Goal: Find specific page/section: Find specific page/section

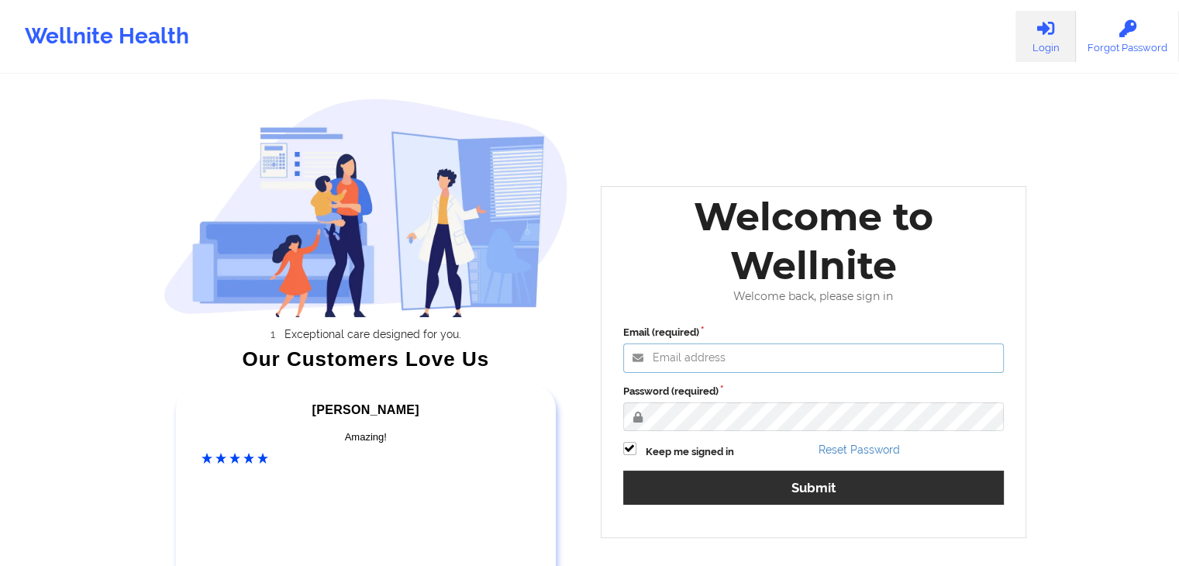
type input "fariha@wellnite.com"
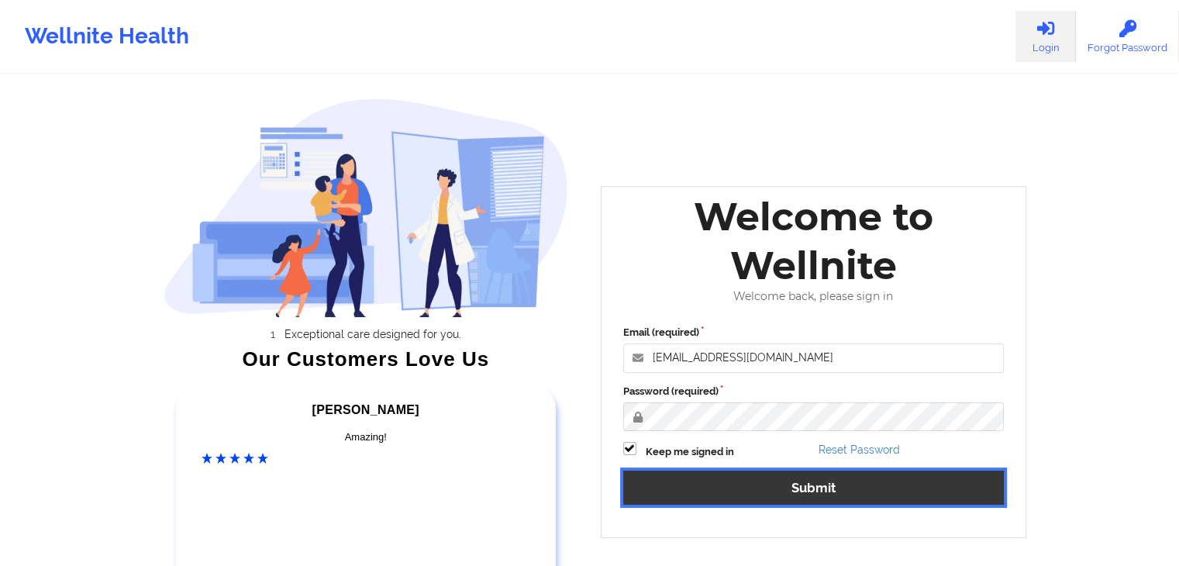
click at [720, 493] on button "Submit" at bounding box center [814, 487] width 382 height 33
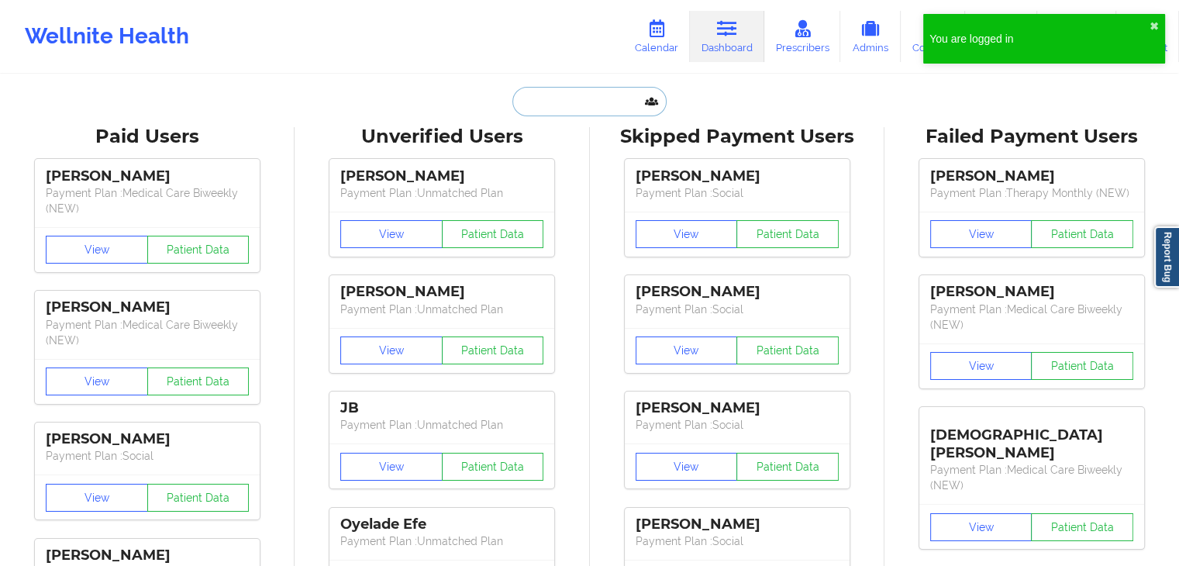
click at [584, 97] on input "text" at bounding box center [590, 101] width 154 height 29
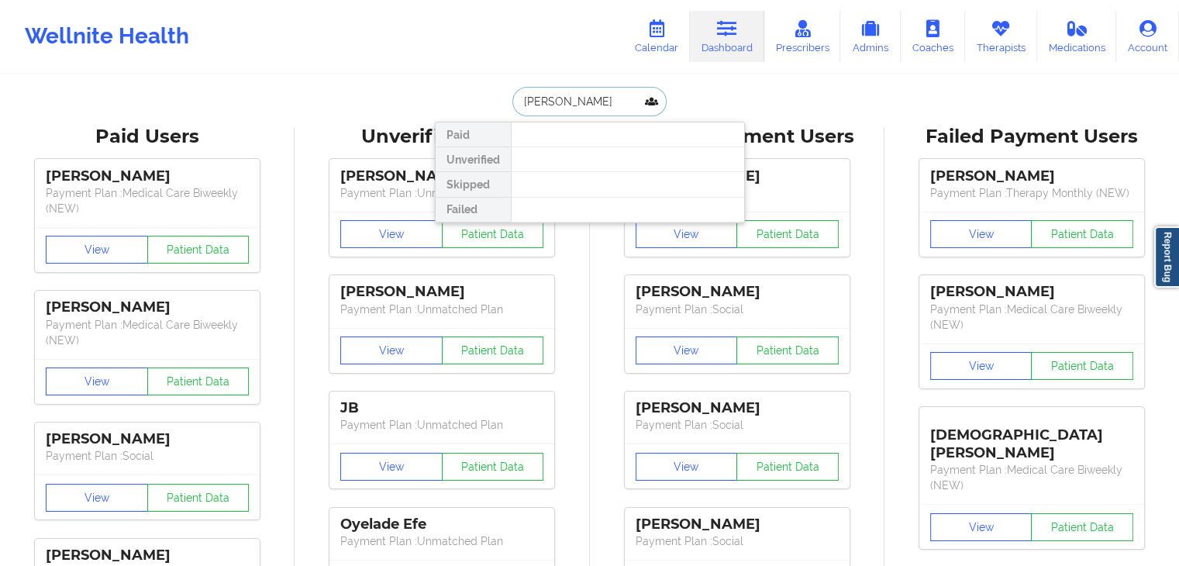
type input "hannah frank"
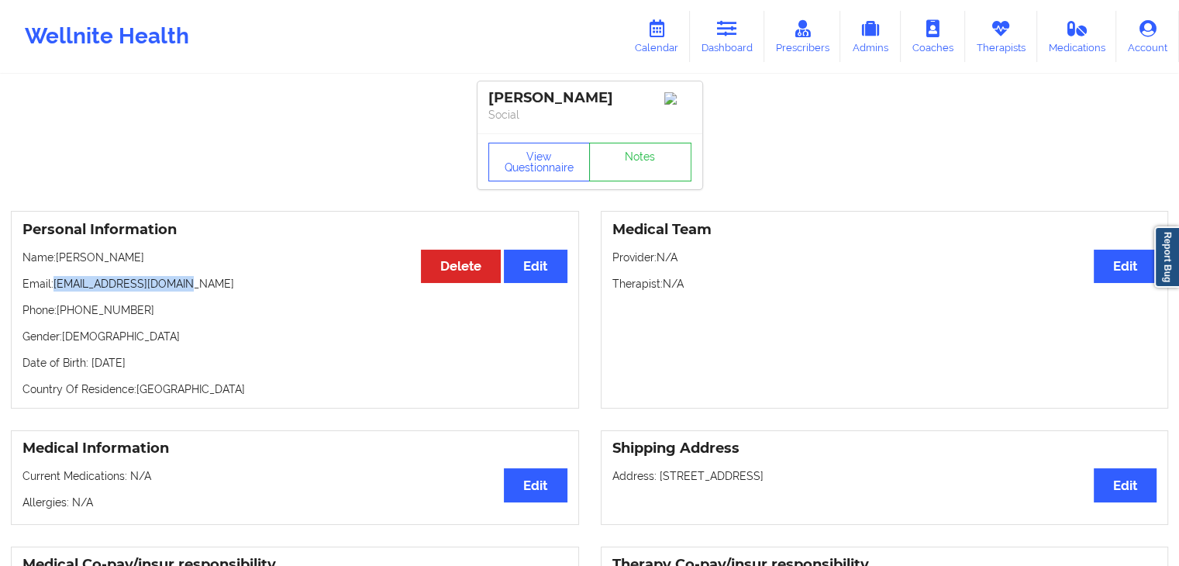
drag, startPoint x: 188, startPoint y: 289, endPoint x: 56, endPoint y: 289, distance: 132.6
click at [56, 289] on p "Email: frankhannah4@gmail.com" at bounding box center [294, 284] width 545 height 16
copy p "[EMAIL_ADDRESS][DOMAIN_NAME]"
click at [709, 35] on link "Dashboard" at bounding box center [727, 36] width 74 height 51
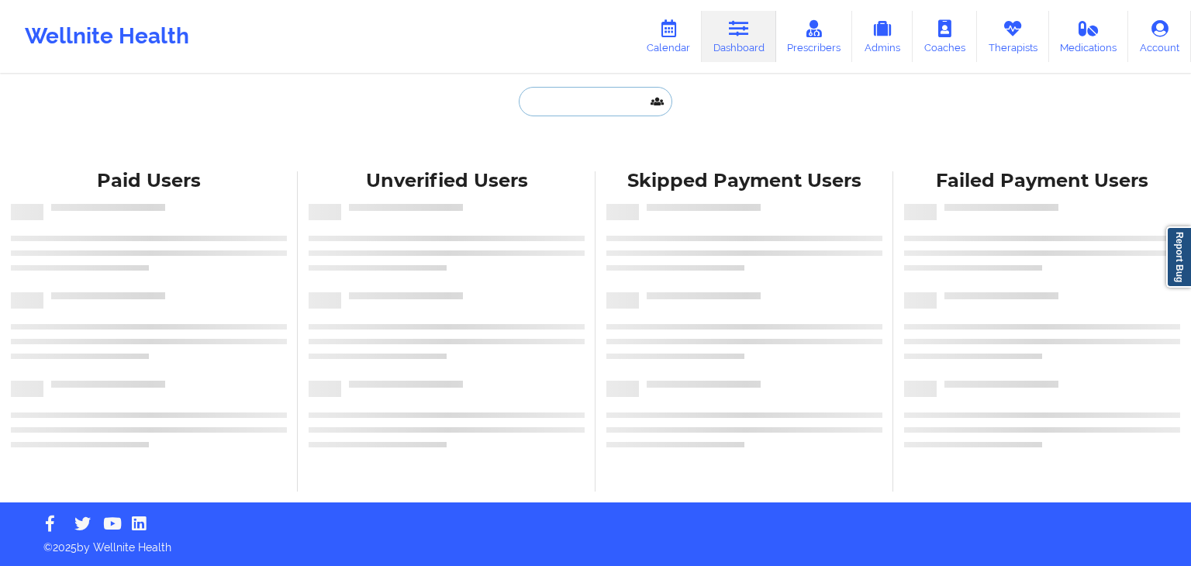
click at [580, 95] on input "text" at bounding box center [596, 101] width 154 height 29
paste input "[PERSON_NAME][EMAIL_ADDRESS][PERSON_NAME][DOMAIN_NAME]"
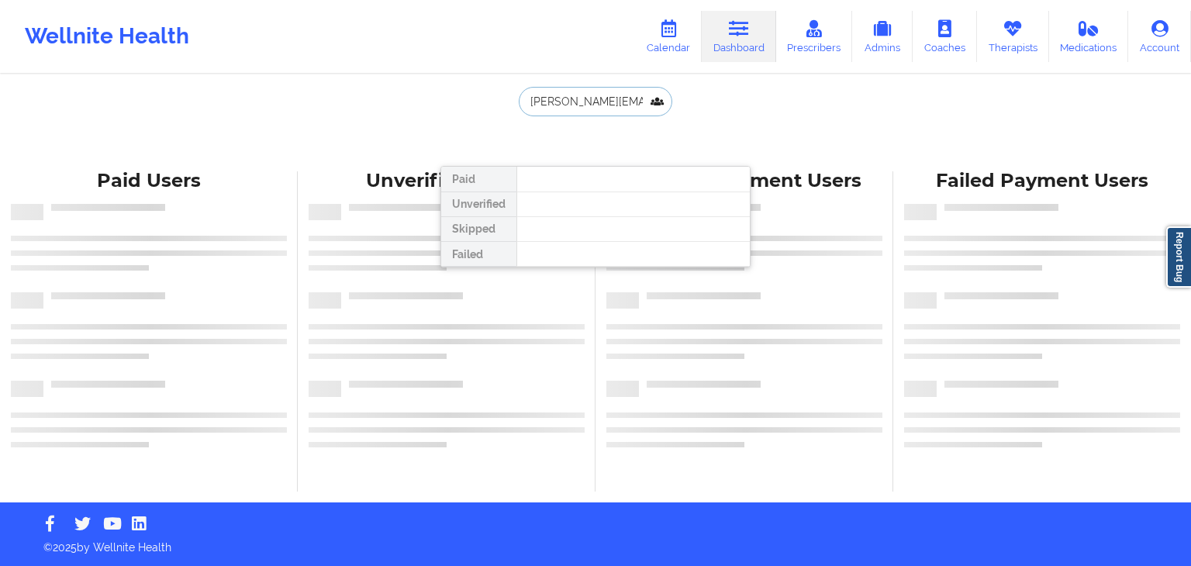
type input "[PERSON_NAME][EMAIL_ADDRESS][PERSON_NAME][DOMAIN_NAME]"
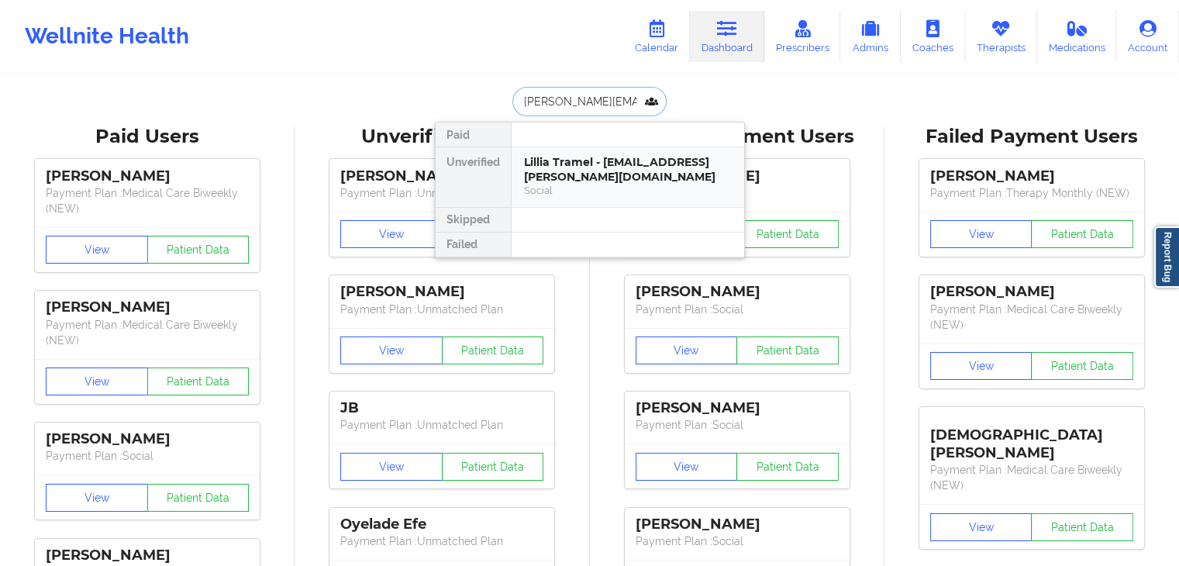
click at [642, 166] on div "Lillia Tramel - [EMAIL_ADDRESS][PERSON_NAME][DOMAIN_NAME]" at bounding box center [628, 169] width 208 height 29
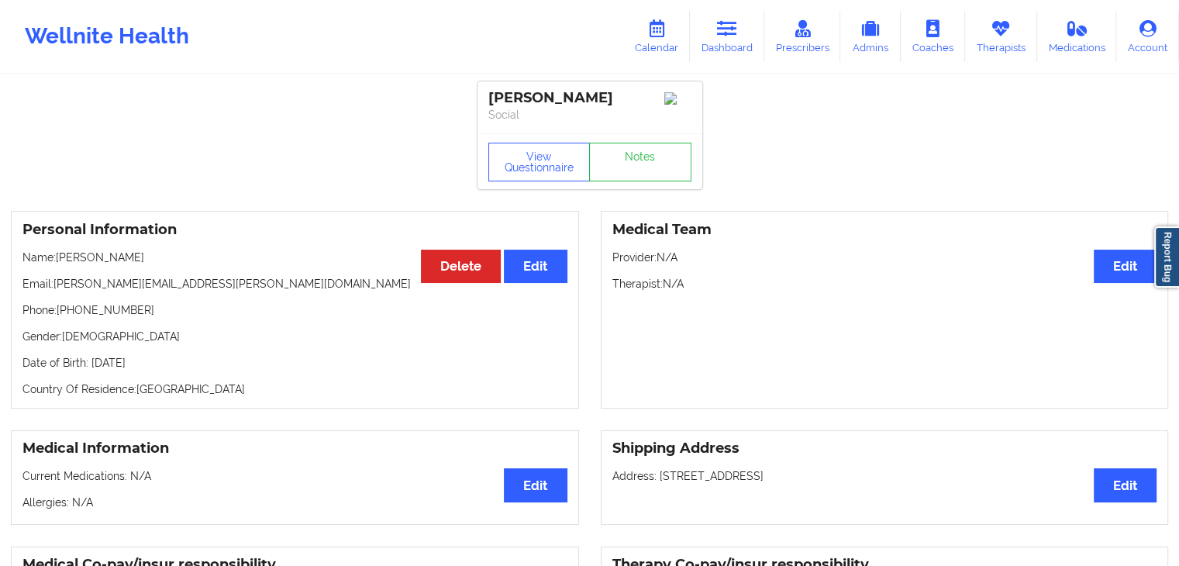
click at [271, 361] on p "Date of Birth: [DEMOGRAPHIC_DATA]" at bounding box center [294, 363] width 545 height 16
click at [725, 36] on icon at bounding box center [727, 28] width 20 height 17
